Goal: Check status: Check status

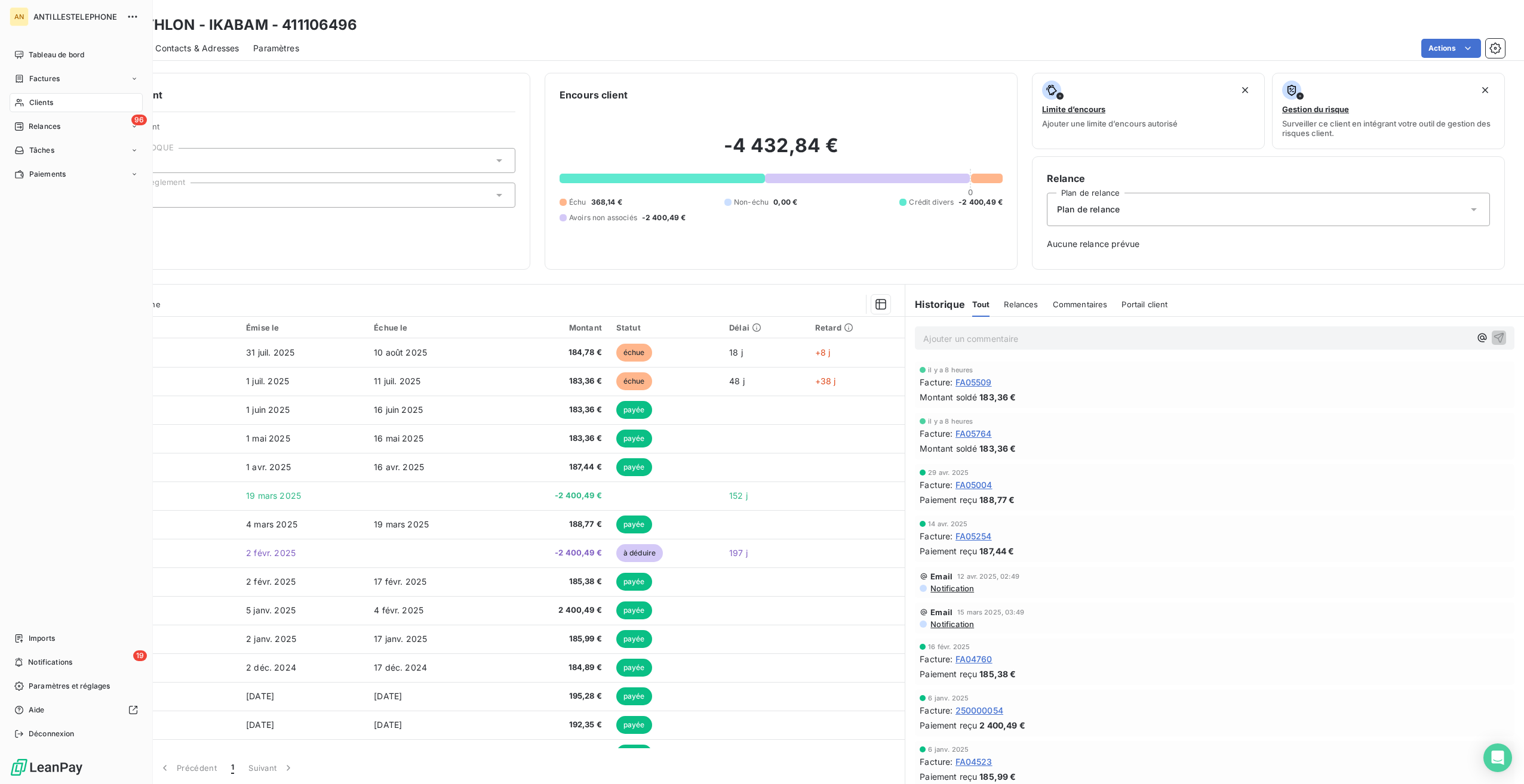
click at [54, 110] on div "Clients" at bounding box center [76, 103] width 133 height 19
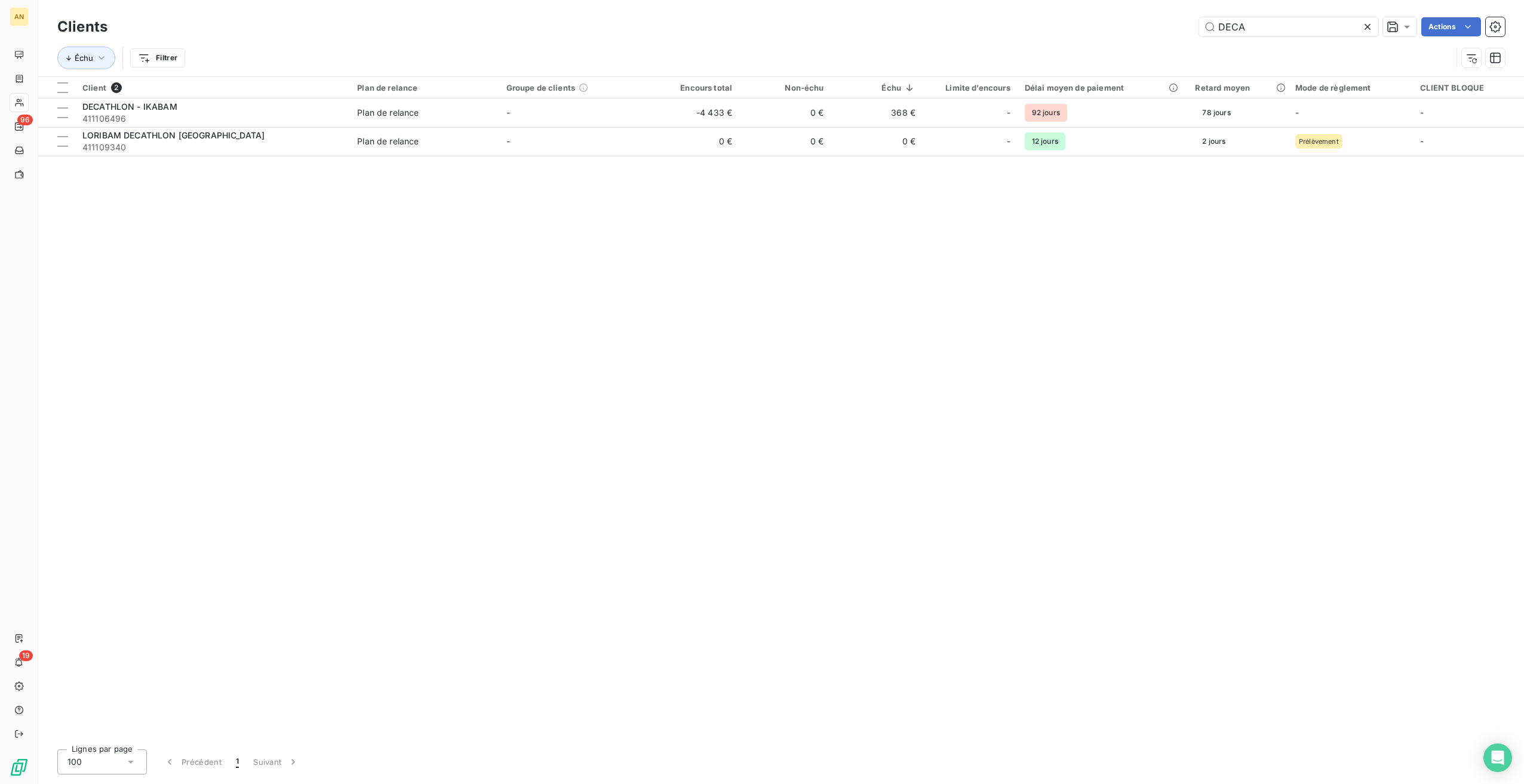
drag, startPoint x: 1285, startPoint y: 25, endPoint x: 1095, endPoint y: 19, distance: 190.1
click at [1095, 19] on div "DECA Actions" at bounding box center [813, 27] width 1383 height 19
type input "&"
type input "101289"
click at [759, 99] on td "252 €" at bounding box center [785, 113] width 91 height 29
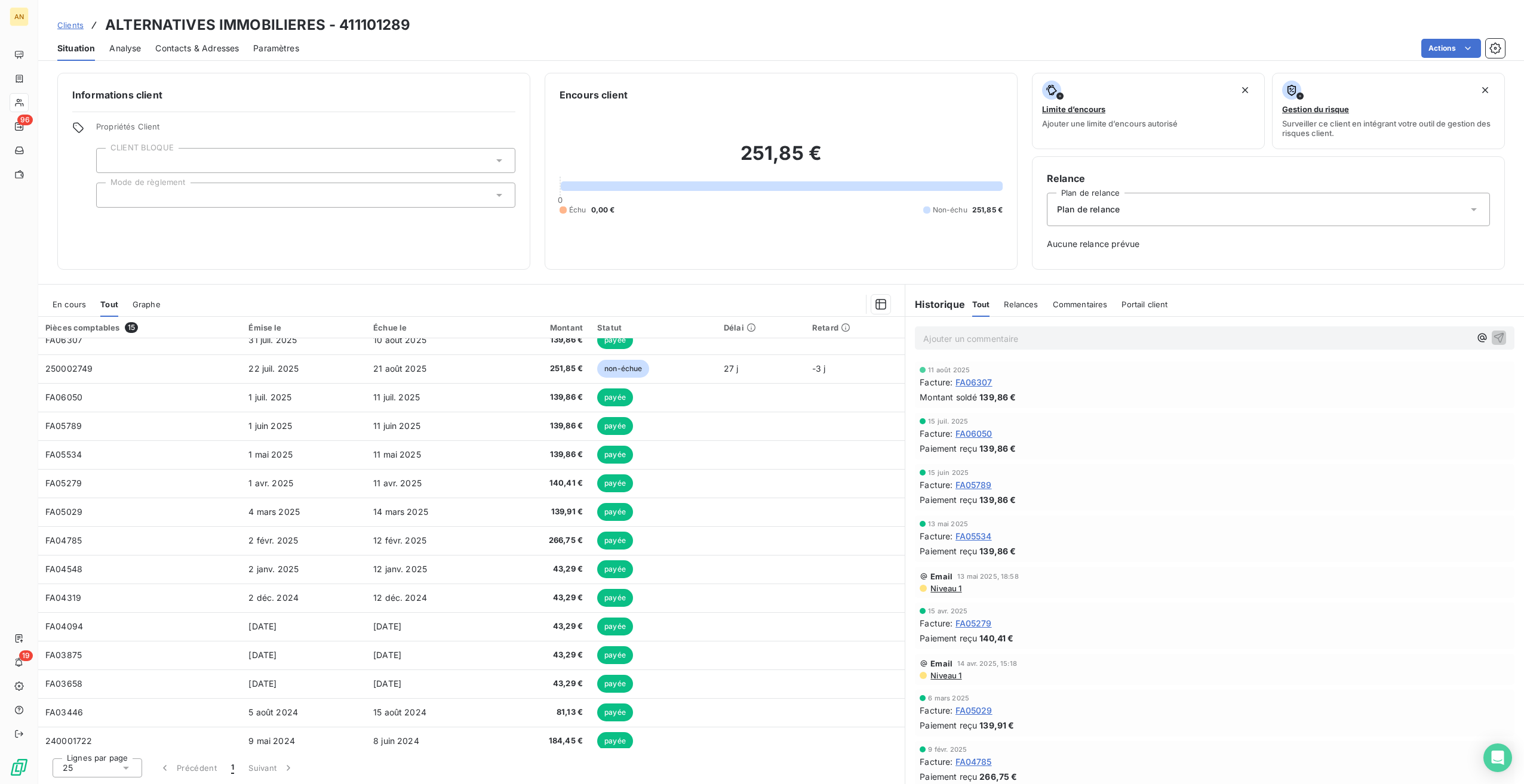
scroll to position [19, 0]
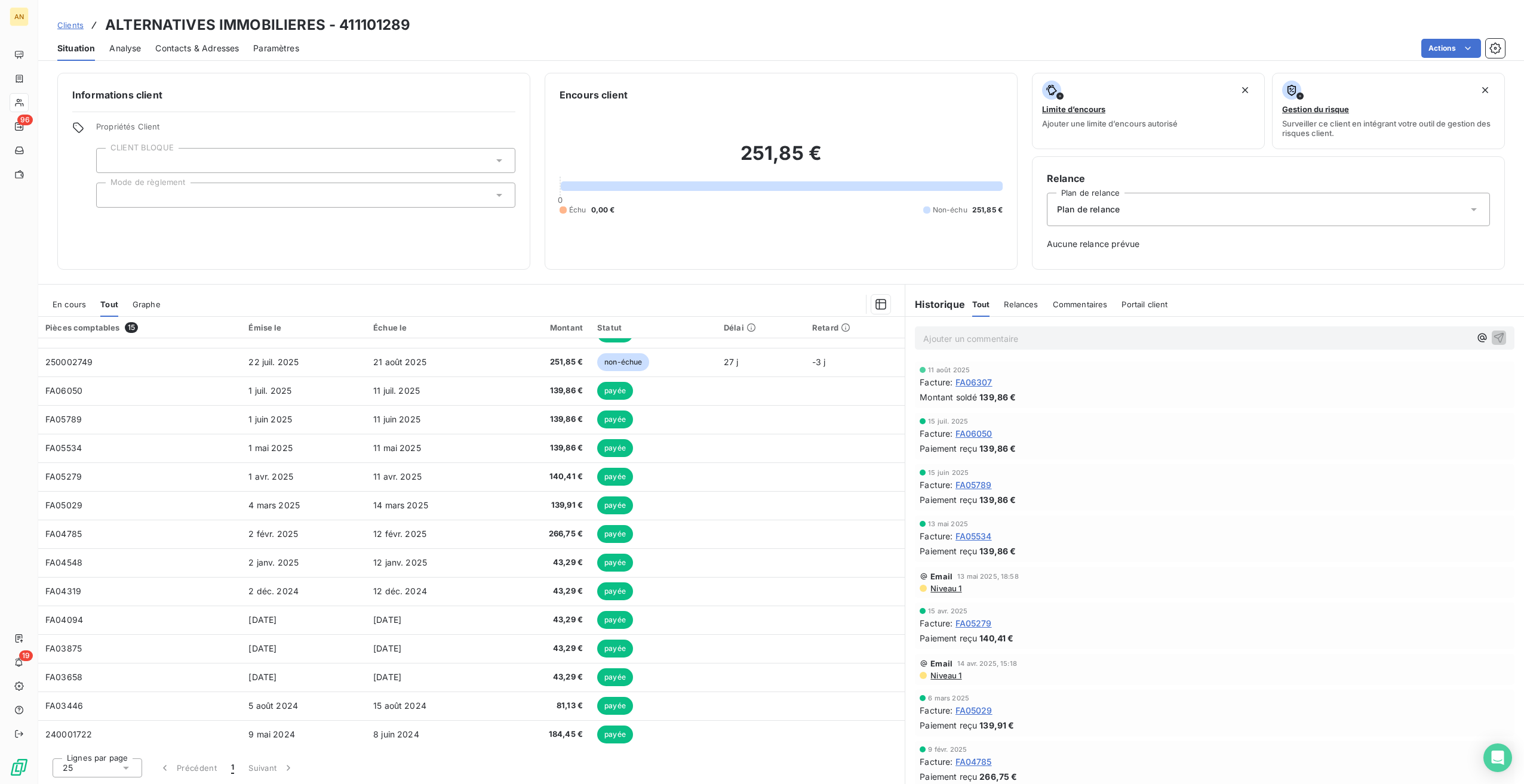
click at [46, 305] on div "En cours Tout Graphe" at bounding box center [471, 304] width 866 height 25
click at [60, 304] on span "En cours" at bounding box center [68, 304] width 33 height 10
